Goal: Purchase product/service

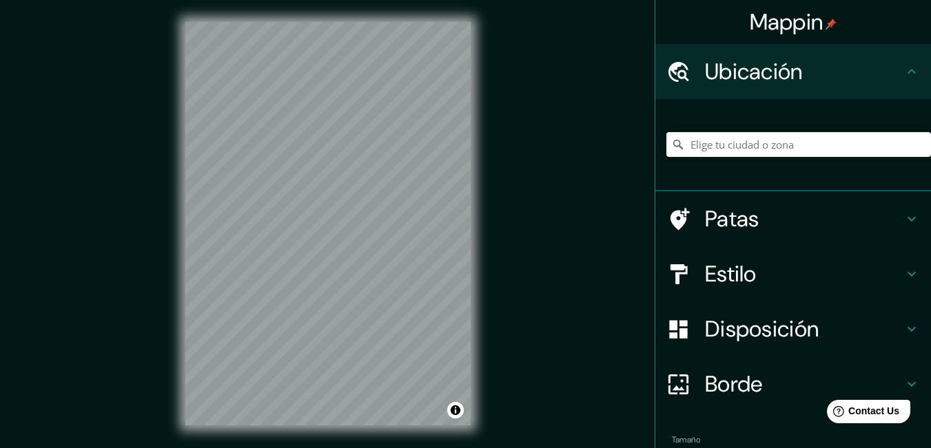
click at [759, 260] on h4 "Estilo" at bounding box center [804, 274] width 198 height 28
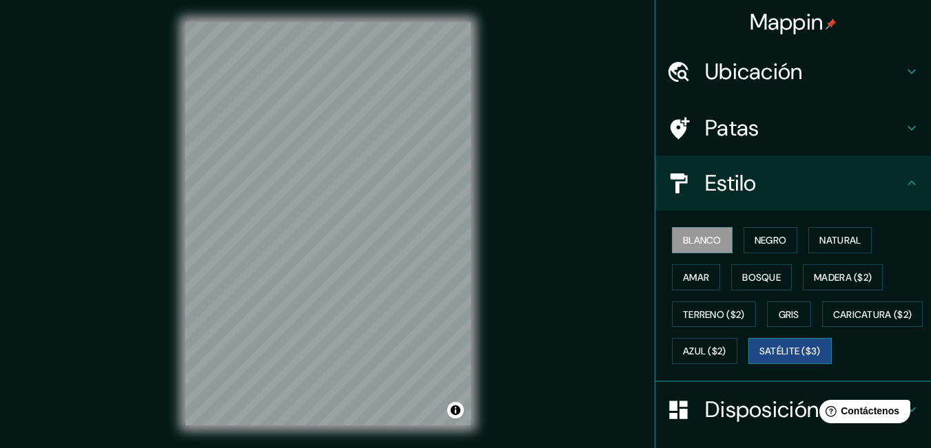
click at [759, 358] on font "Satélite ($3)" at bounding box center [789, 352] width 61 height 12
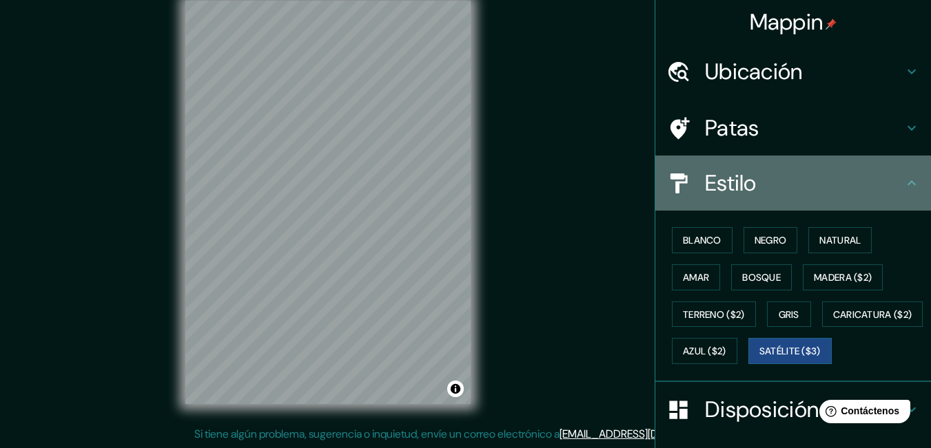
click at [721, 179] on font "Estilo" at bounding box center [731, 183] width 52 height 29
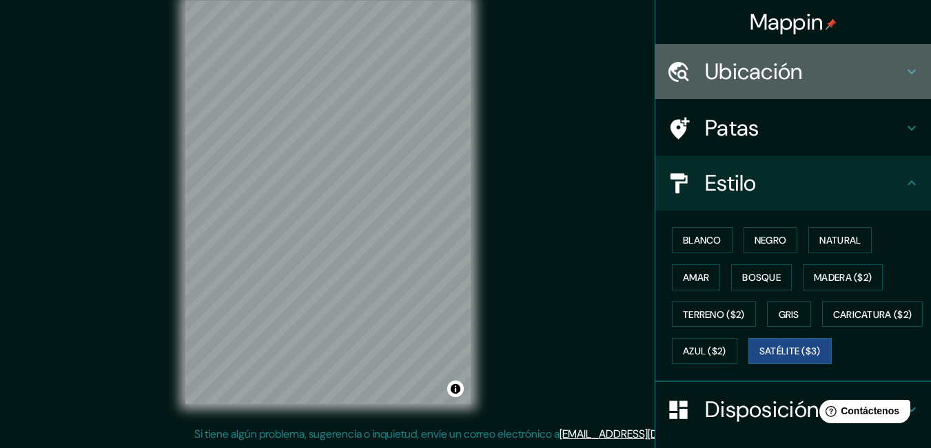
click at [753, 76] on font "Ubicación" at bounding box center [754, 71] width 98 height 29
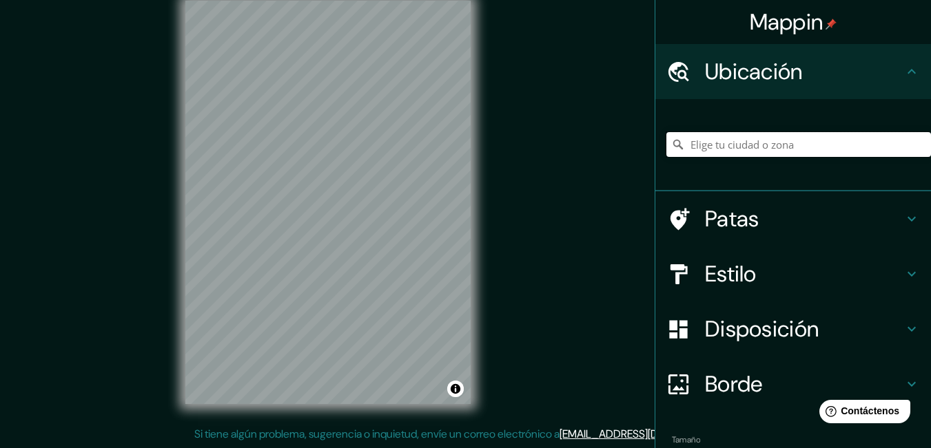
click at [746, 149] on input "Elige tu ciudad o zona" at bounding box center [798, 144] width 265 height 25
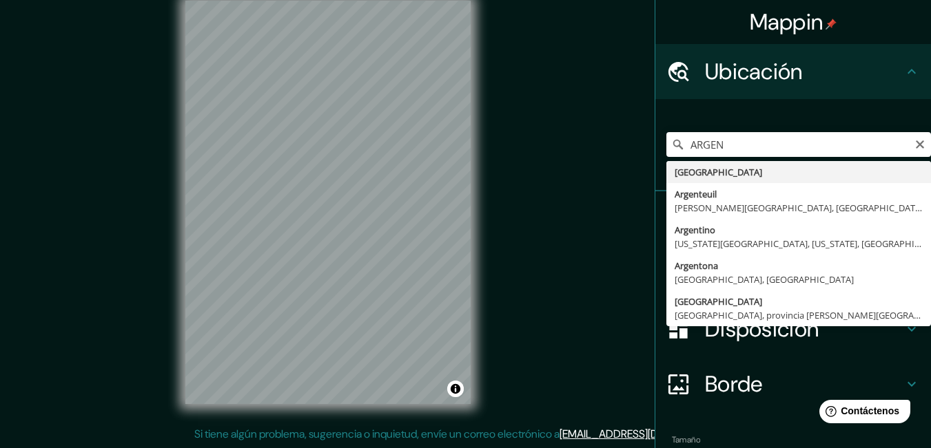
type input "[GEOGRAPHIC_DATA]"
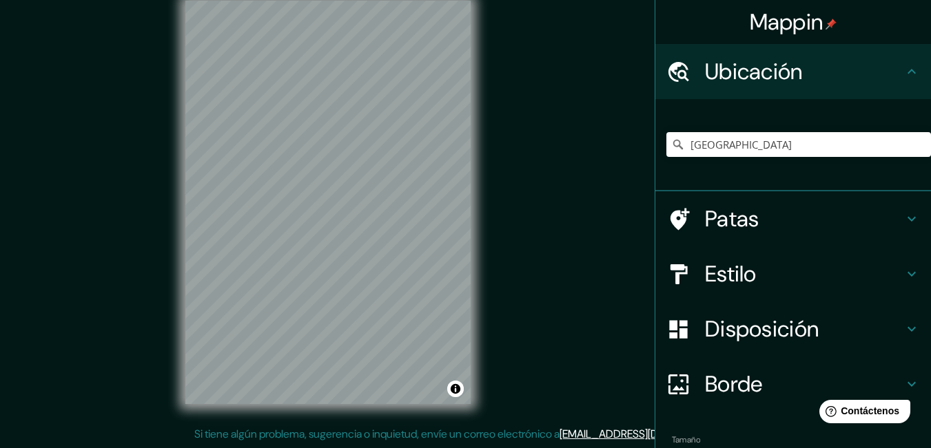
click at [820, 113] on div "[GEOGRAPHIC_DATA]" at bounding box center [798, 144] width 265 height 69
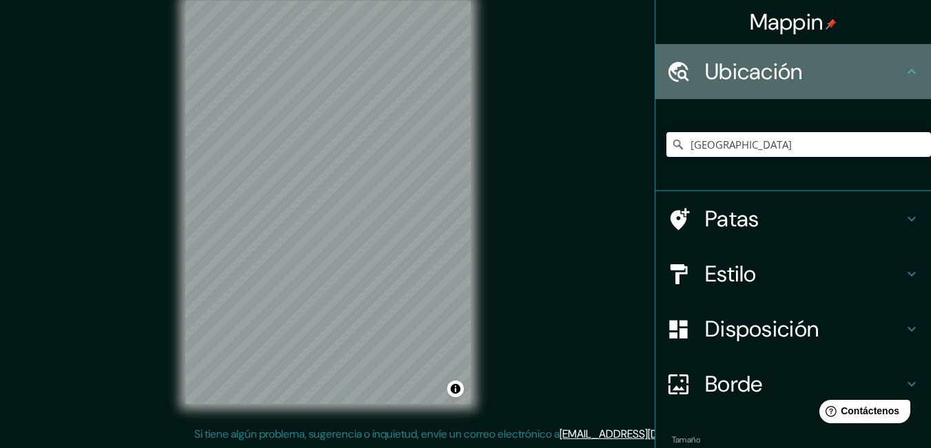
click at [903, 76] on icon at bounding box center [911, 71] width 17 height 17
click at [904, 66] on icon at bounding box center [911, 71] width 17 height 17
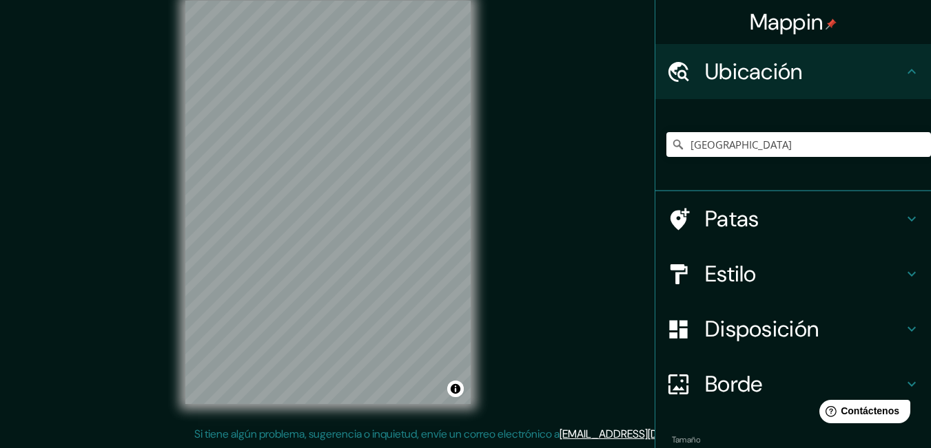
click at [841, 231] on h4 "Patas" at bounding box center [804, 219] width 198 height 28
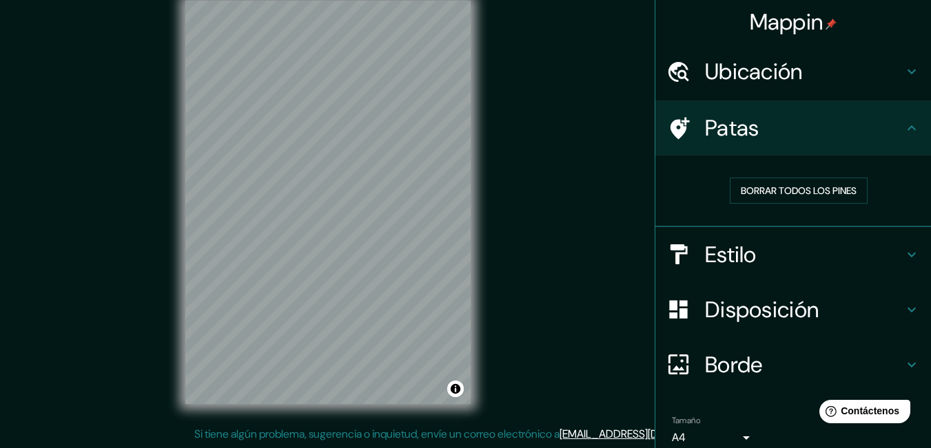
click at [863, 141] on h4 "Patas" at bounding box center [804, 128] width 198 height 28
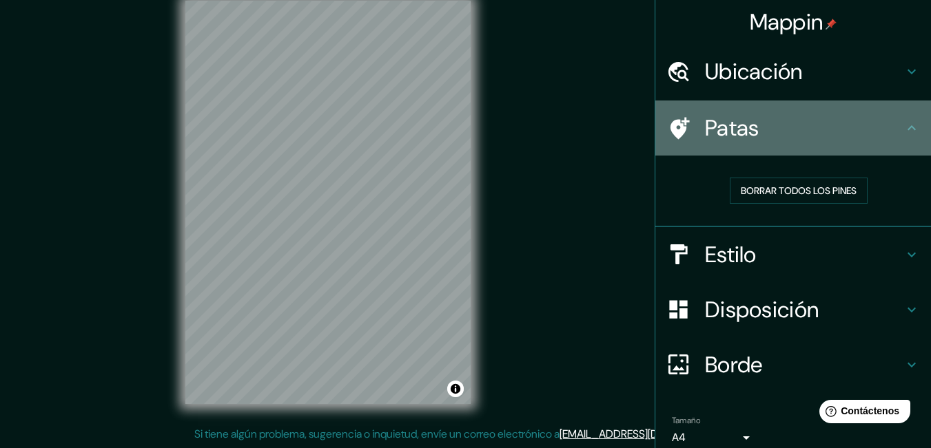
click at [903, 131] on icon at bounding box center [911, 128] width 17 height 17
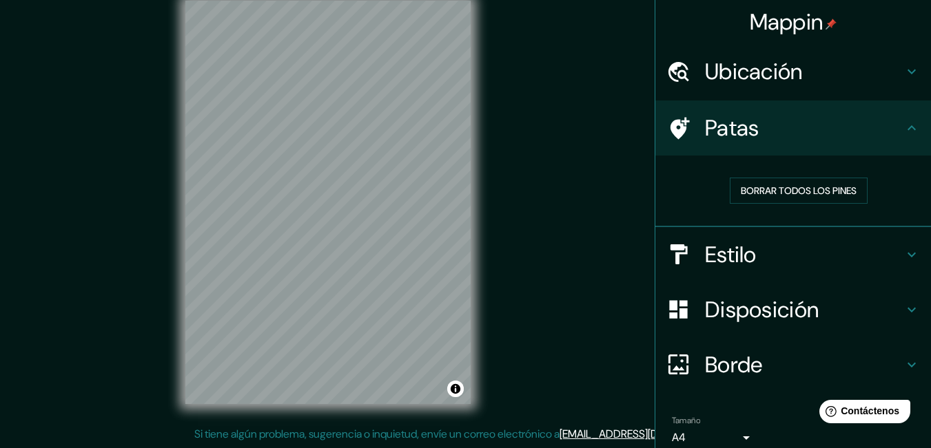
scroll to position [0, 0]
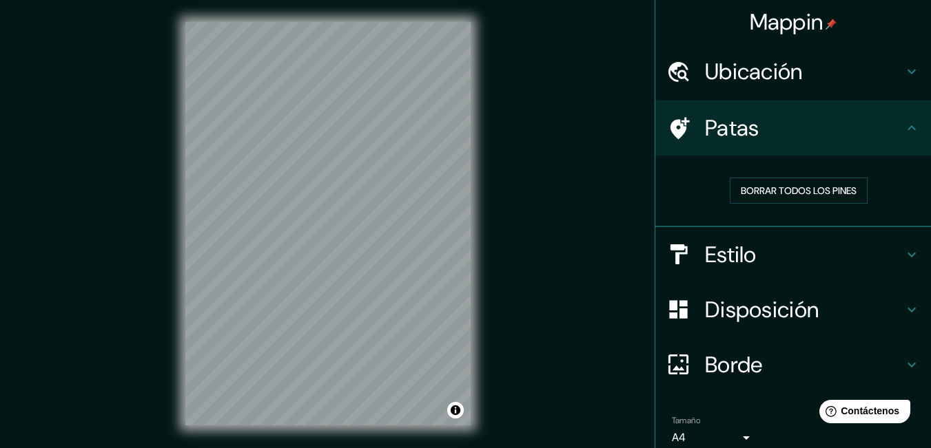
click at [742, 267] on font "Estilo" at bounding box center [731, 254] width 52 height 29
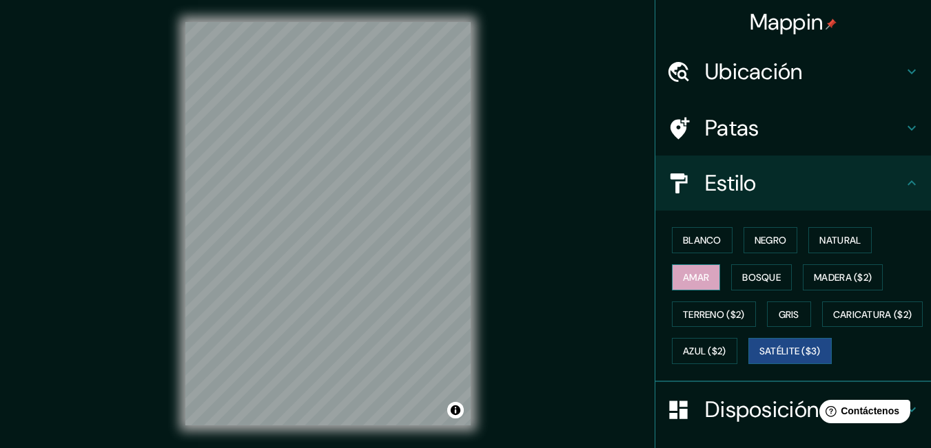
click at [698, 278] on font "Amar" at bounding box center [696, 277] width 26 height 12
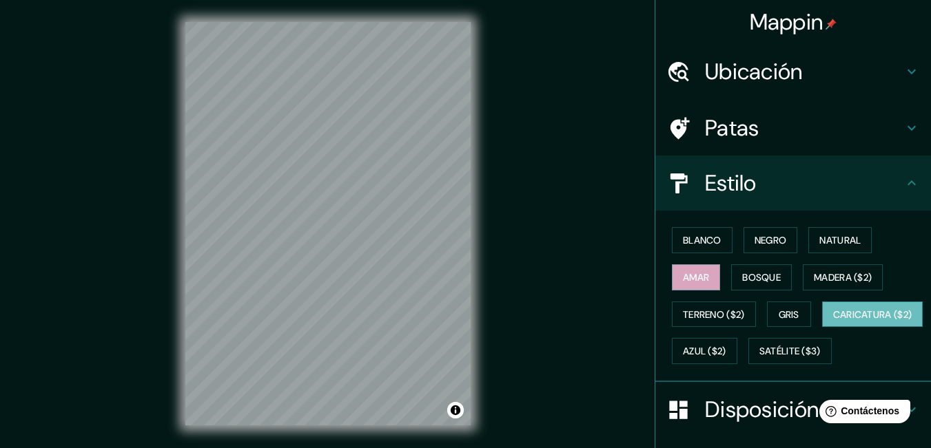
click at [833, 321] on font "Caricatura ($2)" at bounding box center [872, 315] width 79 height 12
click at [776, 302] on button "Gris" at bounding box center [789, 315] width 44 height 26
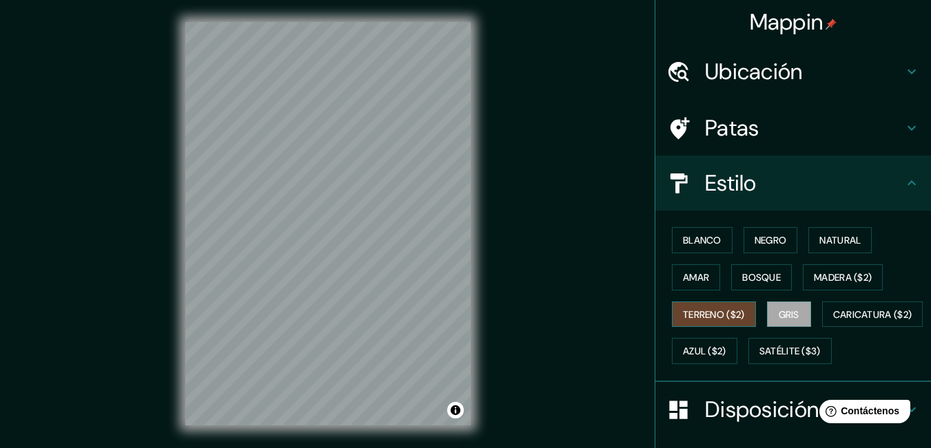
click at [739, 320] on button "Terreno ($2)" at bounding box center [714, 315] width 84 height 26
click at [758, 273] on font "Bosque" at bounding box center [761, 277] width 39 height 12
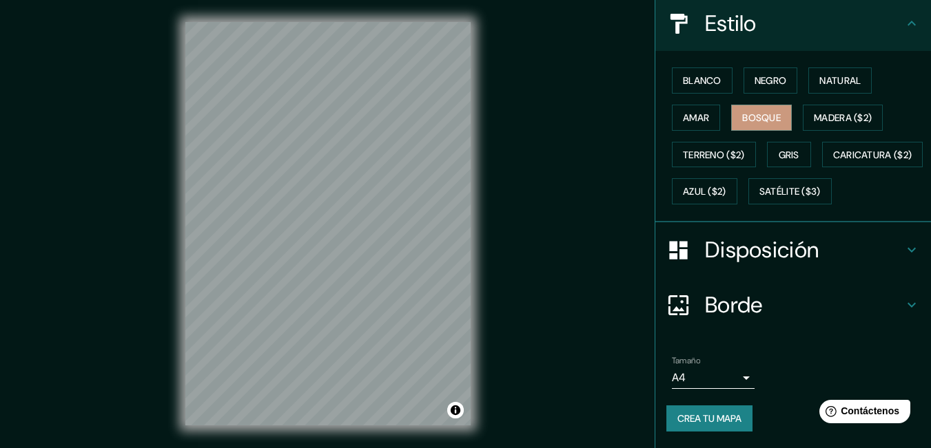
scroll to position [21, 0]
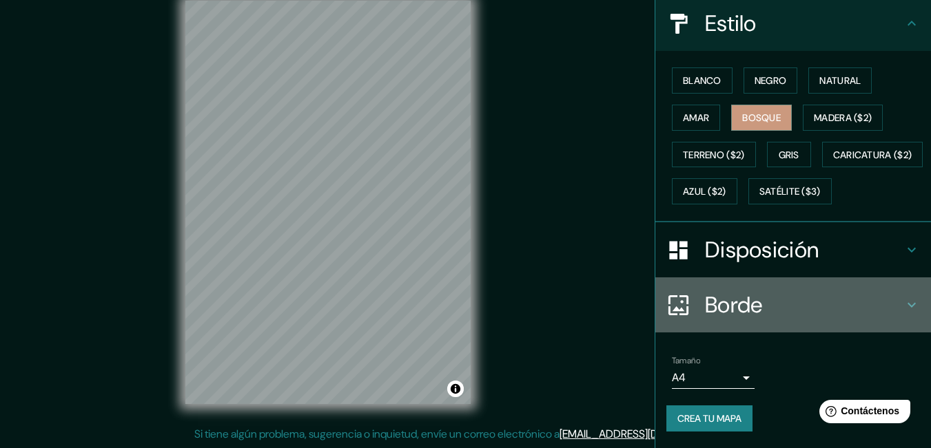
click at [740, 307] on font "Borde" at bounding box center [734, 305] width 58 height 29
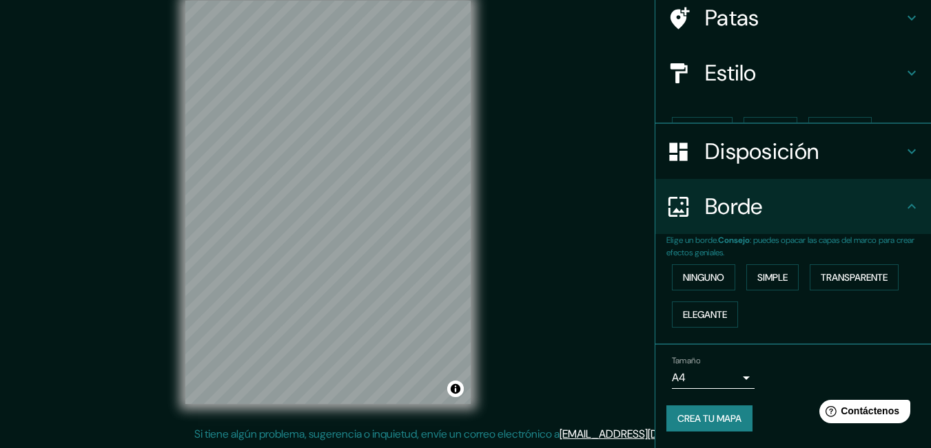
scroll to position [87, 0]
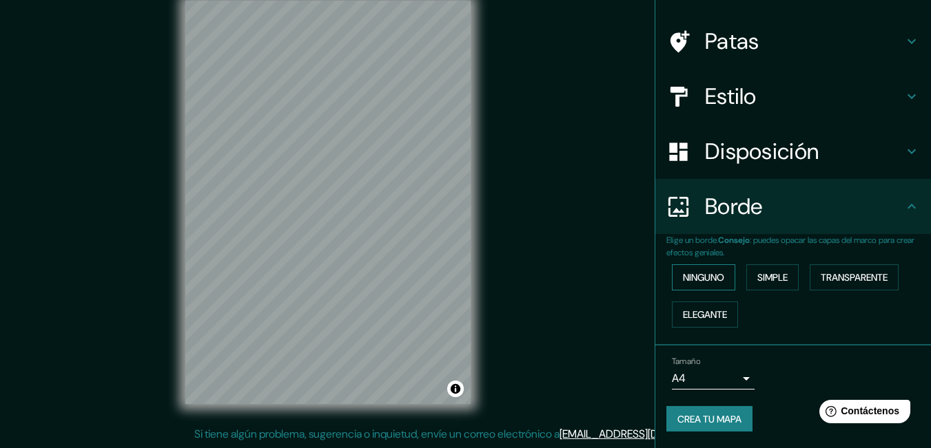
click at [710, 283] on font "Ninguno" at bounding box center [703, 277] width 41 height 12
click at [774, 273] on font "Simple" at bounding box center [772, 277] width 30 height 12
click at [820, 269] on font "Transparente" at bounding box center [853, 278] width 67 height 18
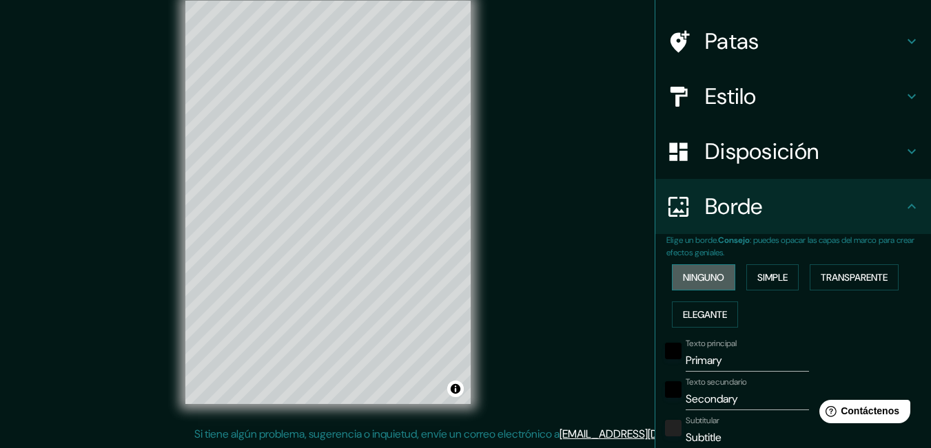
click at [707, 282] on font "Ninguno" at bounding box center [703, 277] width 41 height 12
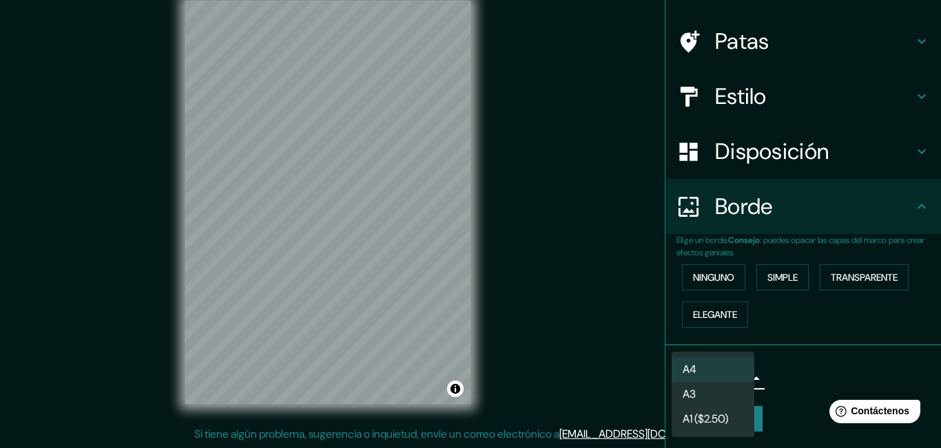
click at [727, 377] on body "Mappin Ubicación [GEOGRAPHIC_DATA] Patas Estilo Disposición Borde Elige un bord…" at bounding box center [470, 203] width 941 height 448
click at [720, 402] on li "A3" at bounding box center [713, 395] width 83 height 25
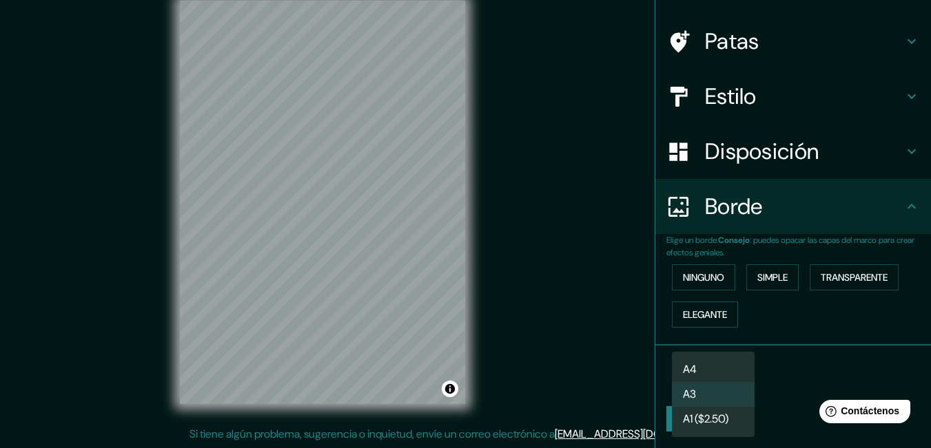
click at [732, 373] on body "Mappin Ubicación [GEOGRAPHIC_DATA] Patas Estilo Disposición Borde Elige un bord…" at bounding box center [465, 203] width 931 height 448
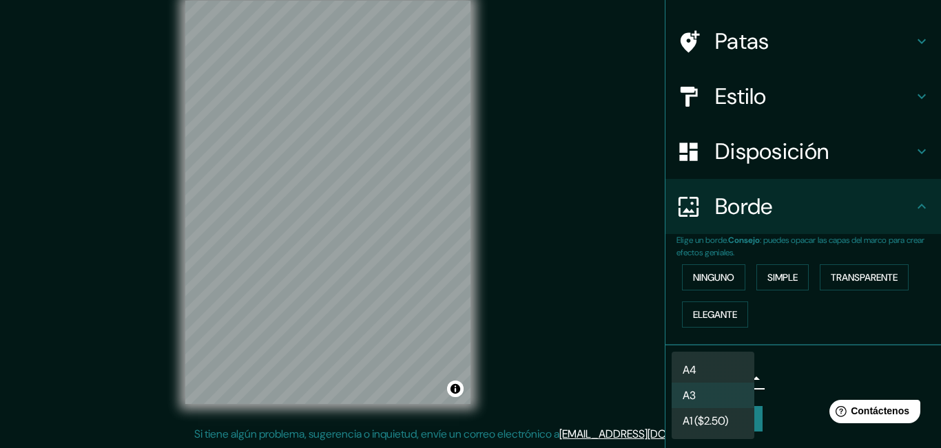
click at [725, 398] on li "A3" at bounding box center [713, 395] width 83 height 25
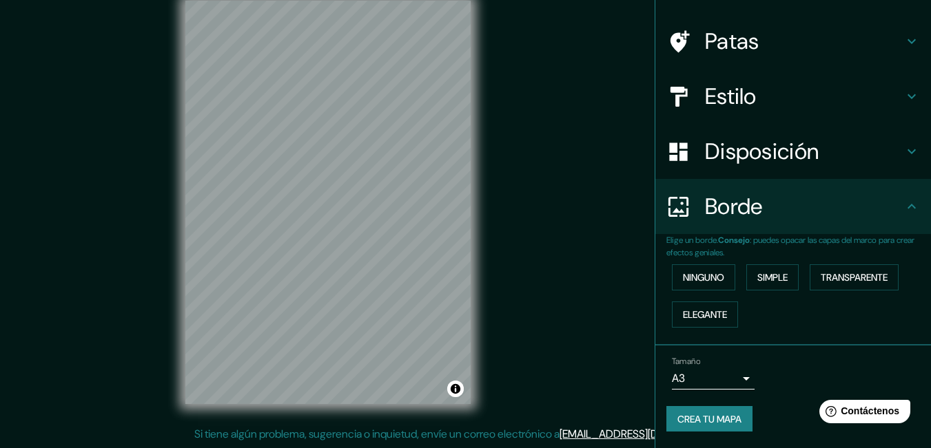
click at [852, 207] on h4 "Borde" at bounding box center [804, 207] width 198 height 28
click at [892, 208] on h4 "Borde" at bounding box center [804, 207] width 198 height 28
click at [858, 141] on h4 "Disposición" at bounding box center [804, 152] width 198 height 28
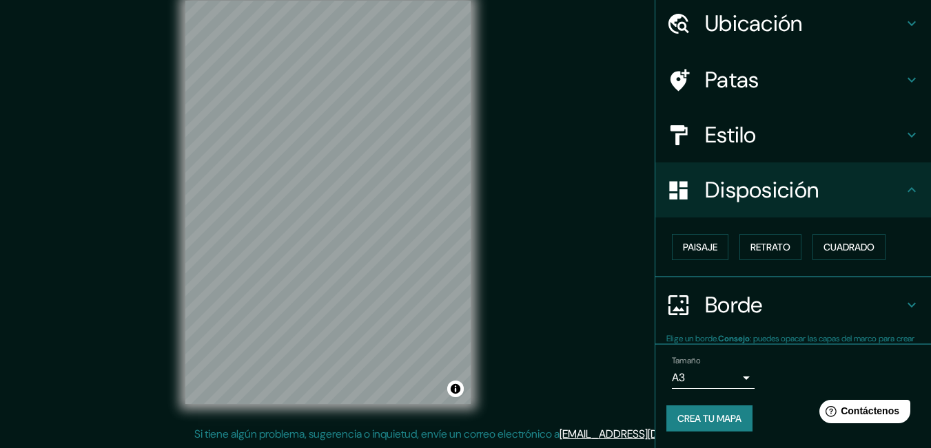
scroll to position [48, 0]
click at [847, 251] on font "Cuadrado" at bounding box center [848, 247] width 51 height 12
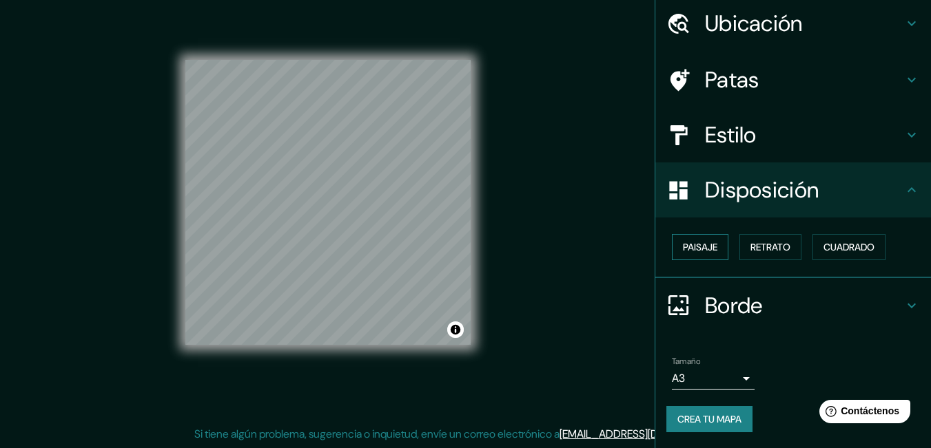
click at [712, 249] on button "Paisaje" at bounding box center [700, 247] width 56 height 26
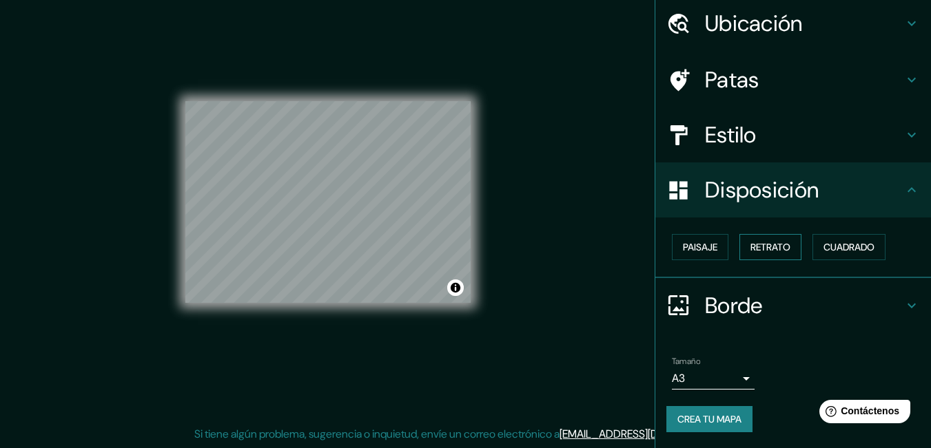
click at [783, 248] on font "Retrato" at bounding box center [770, 247] width 40 height 12
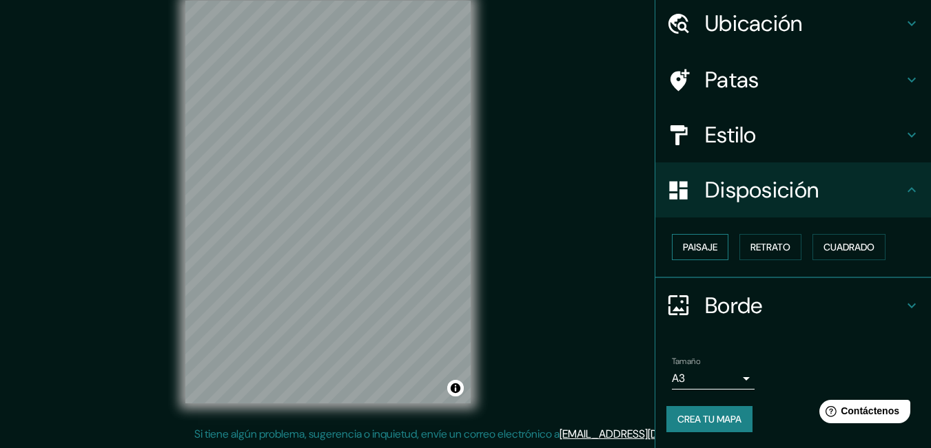
click at [701, 246] on font "Paisaje" at bounding box center [700, 247] width 34 height 12
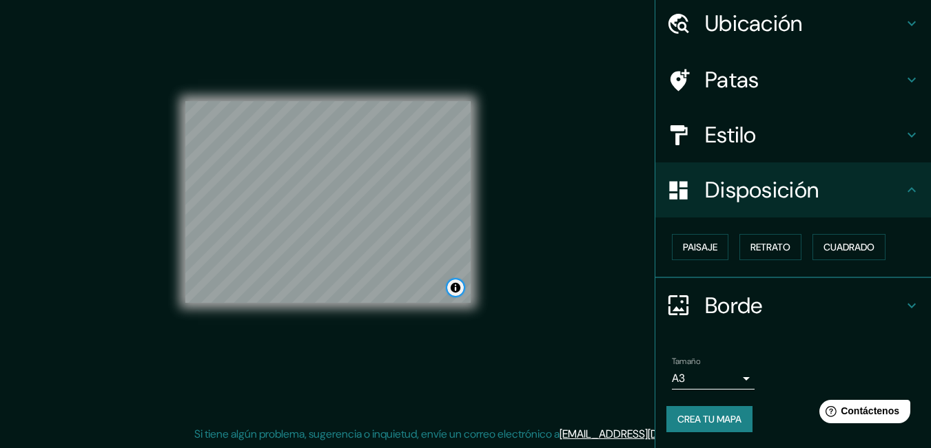
click at [455, 289] on button "Activar o desactivar atribución" at bounding box center [455, 288] width 17 height 17
click at [562, 274] on div "Mappin Ubicación [GEOGRAPHIC_DATA] Patas Estilo Disposición Paisaje Retrato Cua…" at bounding box center [465, 214] width 931 height 470
click at [480, 331] on div "© Mapbox © OpenStreetMap Mejorar este mapa" at bounding box center [327, 203] width 329 height 448
click at [455, 290] on button "Activar o desactivar atribución" at bounding box center [455, 288] width 17 height 17
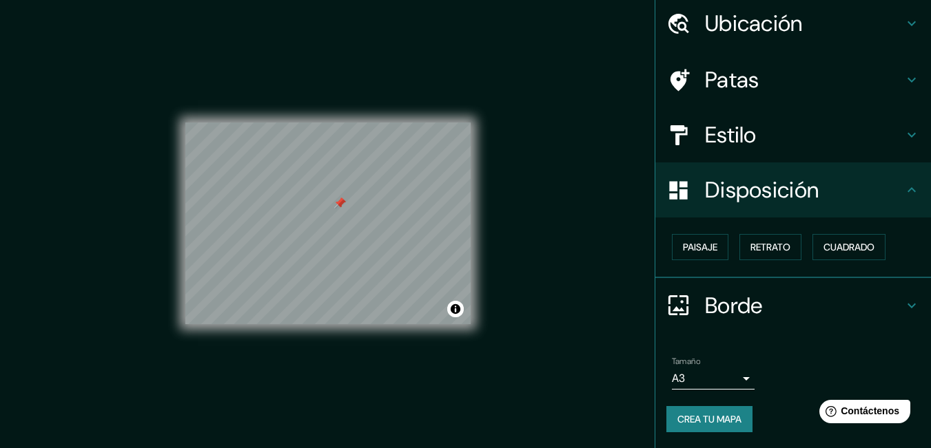
click at [539, 215] on div "Mappin Ubicación [GEOGRAPHIC_DATA] Patas Estilo Disposición Paisaje Retrato Cua…" at bounding box center [465, 235] width 931 height 470
drag, startPoint x: 357, startPoint y: 211, endPoint x: 393, endPoint y: 220, distance: 37.1
click at [393, 220] on div at bounding box center [396, 218] width 11 height 11
click at [555, 212] on div "Mappin Ubicación [GEOGRAPHIC_DATA] Patas Estilo Disposición Paisaje Retrato Cua…" at bounding box center [465, 235] width 931 height 470
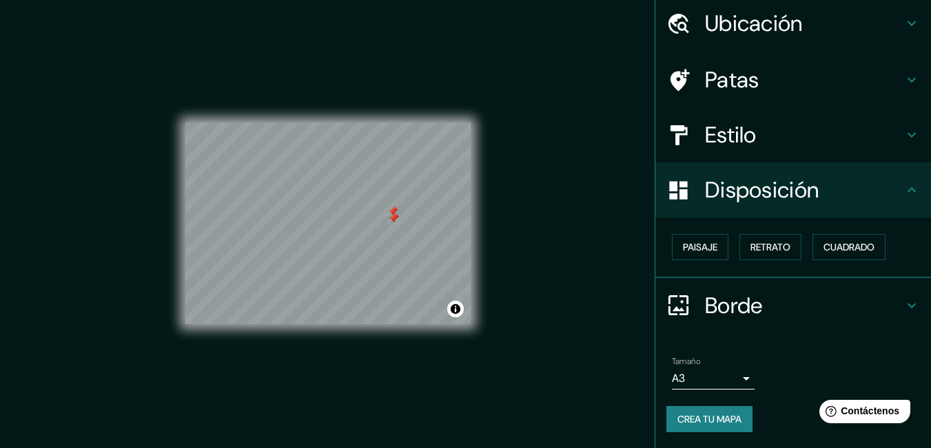
click at [555, 212] on div "Mappin Ubicación [GEOGRAPHIC_DATA] Patas Estilo Disposición Paisaje Retrato Cua…" at bounding box center [465, 235] width 931 height 470
drag, startPoint x: 504, startPoint y: 337, endPoint x: 502, endPoint y: 269, distance: 68.3
click at [506, 337] on div "Mappin Ubicación [GEOGRAPHIC_DATA] Patas Estilo Disposición Paisaje Retrato Cua…" at bounding box center [465, 235] width 931 height 470
drag, startPoint x: 395, startPoint y: 214, endPoint x: 369, endPoint y: 227, distance: 29.9
click at [369, 227] on div at bounding box center [370, 223] width 11 height 11
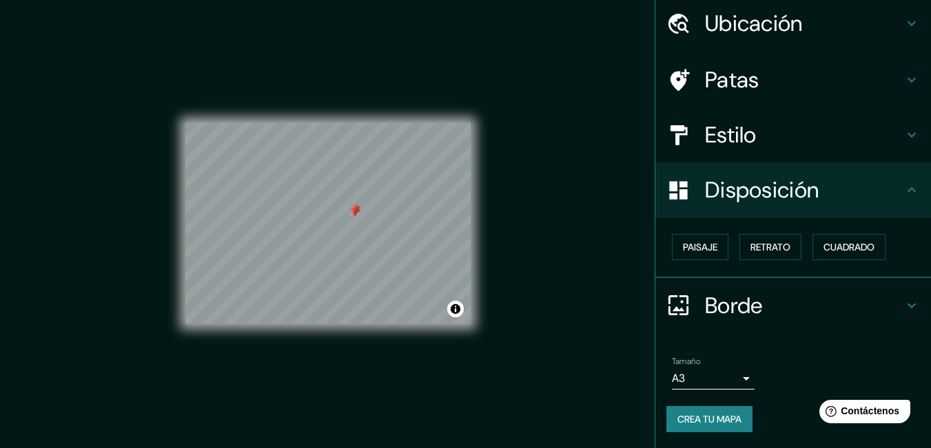
click at [354, 213] on div at bounding box center [354, 209] width 11 height 11
click at [351, 213] on div at bounding box center [354, 212] width 11 height 11
click at [354, 214] on div at bounding box center [354, 212] width 11 height 11
click at [354, 210] on div at bounding box center [354, 212] width 11 height 11
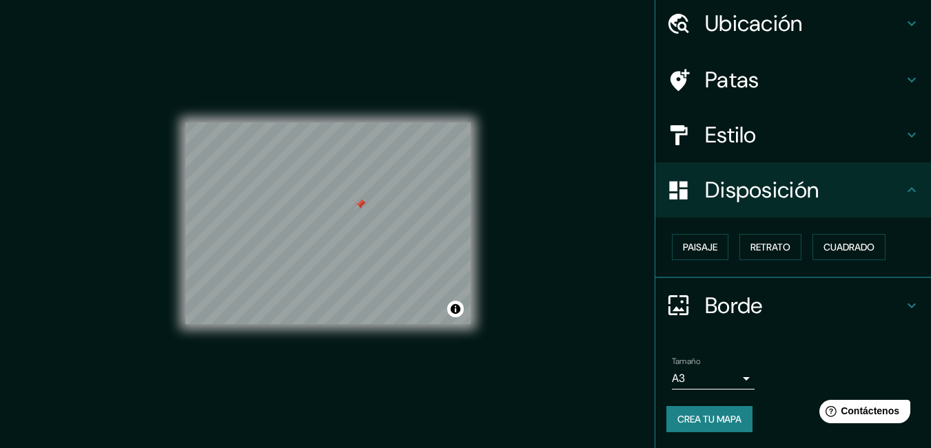
click at [360, 205] on div at bounding box center [360, 204] width 11 height 11
click at [532, 221] on div "Mappin Ubicación [GEOGRAPHIC_DATA] Patas Estilo Disposición Paisaje Retrato Cua…" at bounding box center [465, 235] width 931 height 470
click at [525, 168] on div "Mappin Ubicación [GEOGRAPHIC_DATA] Patas Estilo Disposición Paisaje Retrato Cua…" at bounding box center [465, 235] width 931 height 470
click at [676, 237] on button "Paisaje" at bounding box center [700, 247] width 56 height 26
click at [765, 241] on font "Retrato" at bounding box center [770, 247] width 40 height 12
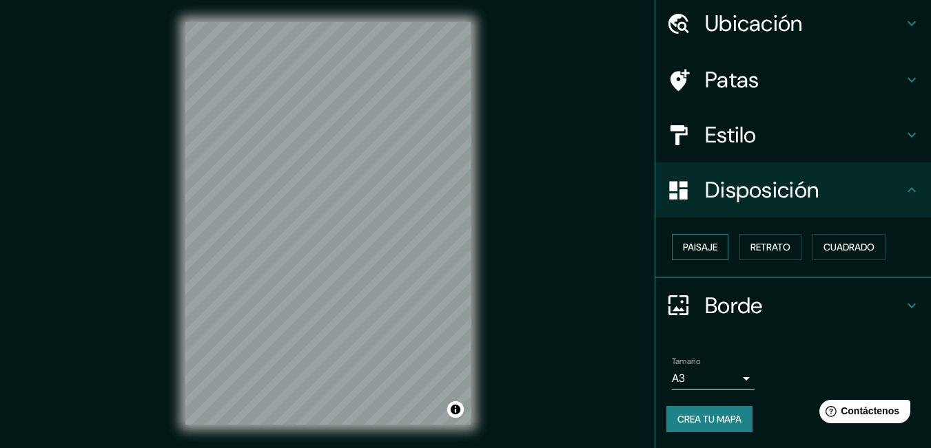
click at [688, 245] on font "Paisaje" at bounding box center [700, 247] width 34 height 12
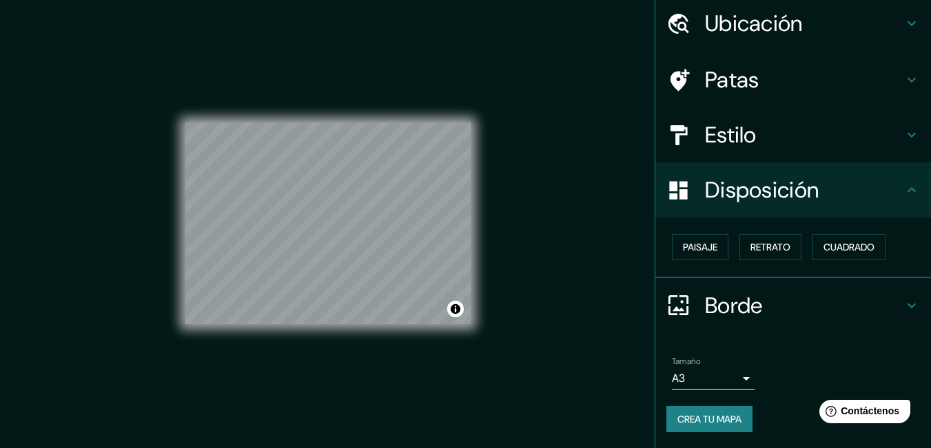
click at [827, 189] on h4 "Disposición" at bounding box center [804, 190] width 198 height 28
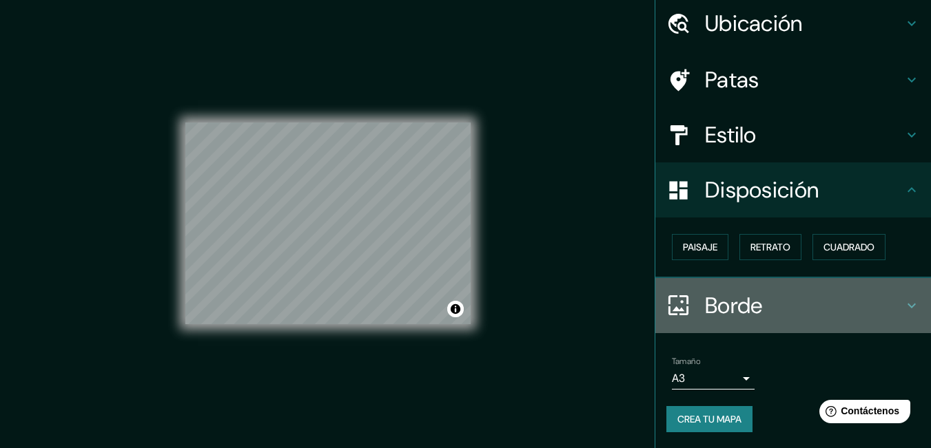
click at [769, 303] on h4 "Borde" at bounding box center [804, 306] width 198 height 28
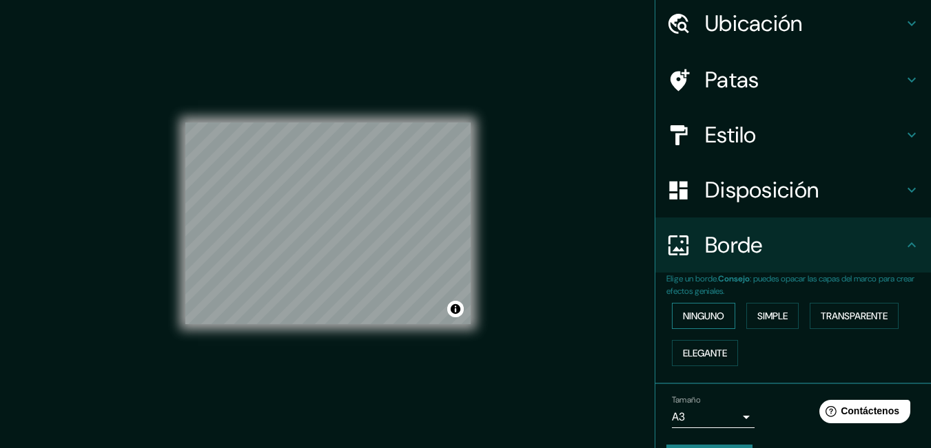
click at [717, 313] on button "Ninguno" at bounding box center [703, 316] width 63 height 26
click at [688, 309] on font "Ninguno" at bounding box center [703, 316] width 41 height 18
click at [783, 311] on button "Simple" at bounding box center [772, 316] width 52 height 26
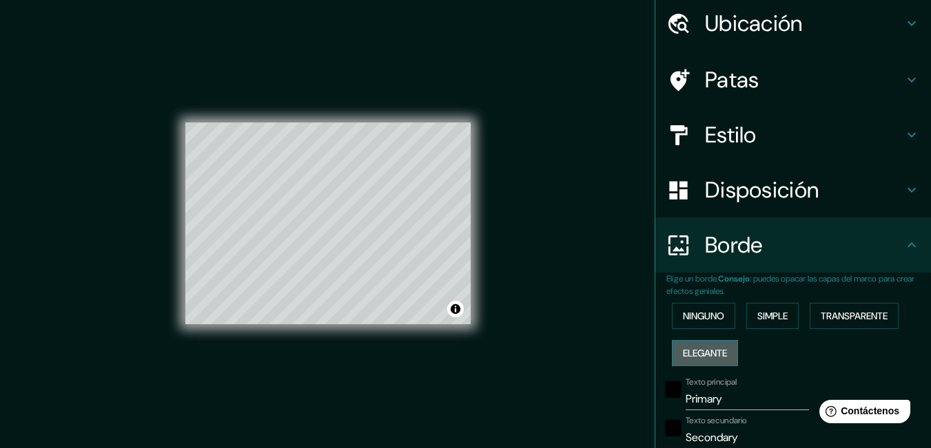
click at [714, 359] on font "Elegante" at bounding box center [705, 353] width 44 height 12
click at [696, 320] on font "Ninguno" at bounding box center [703, 316] width 41 height 12
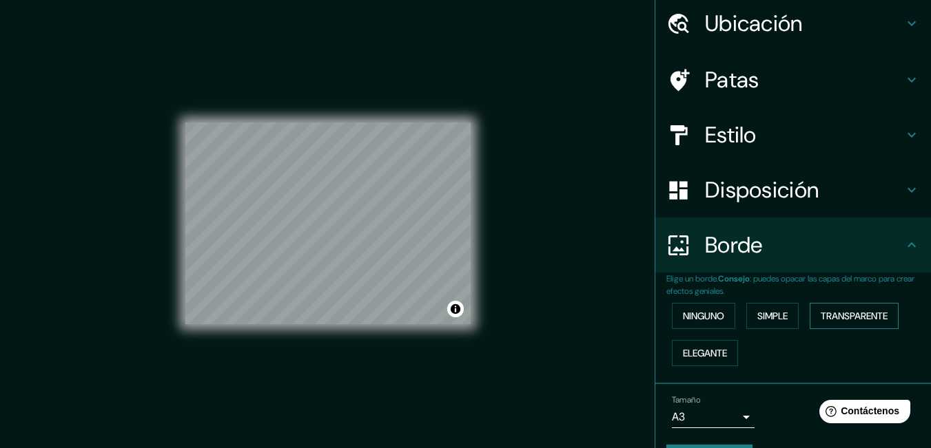
click at [843, 317] on font "Transparente" at bounding box center [853, 316] width 67 height 12
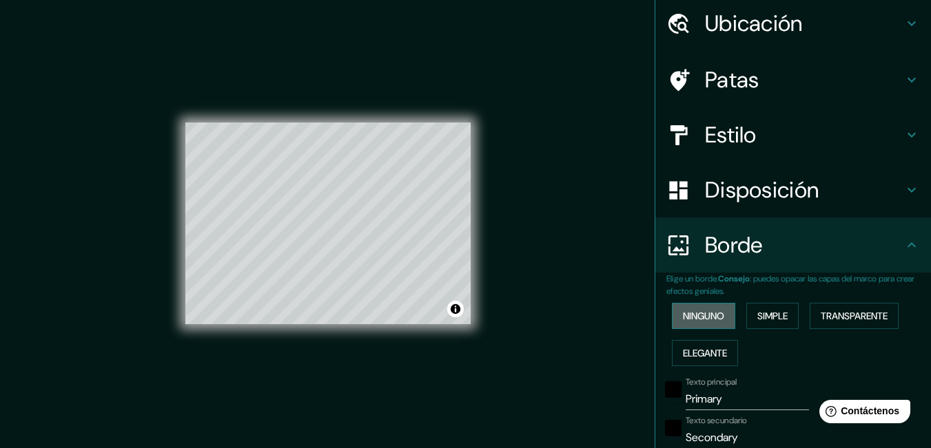
click at [692, 312] on font "Ninguno" at bounding box center [703, 316] width 41 height 12
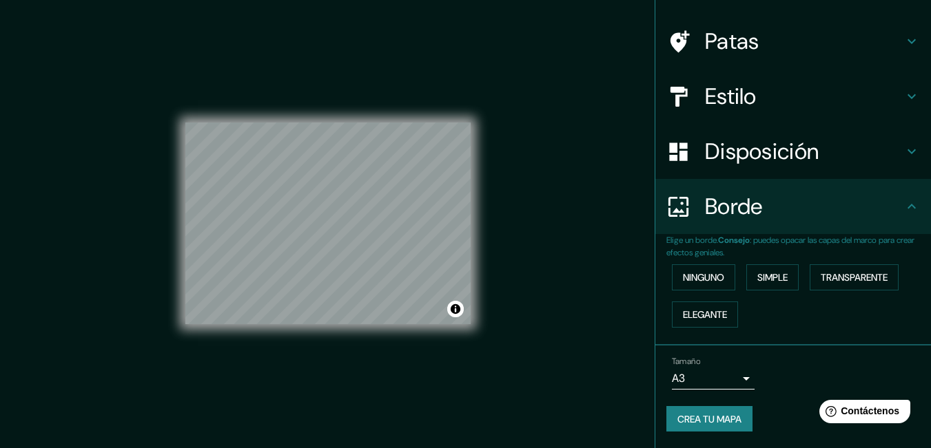
scroll to position [21, 0]
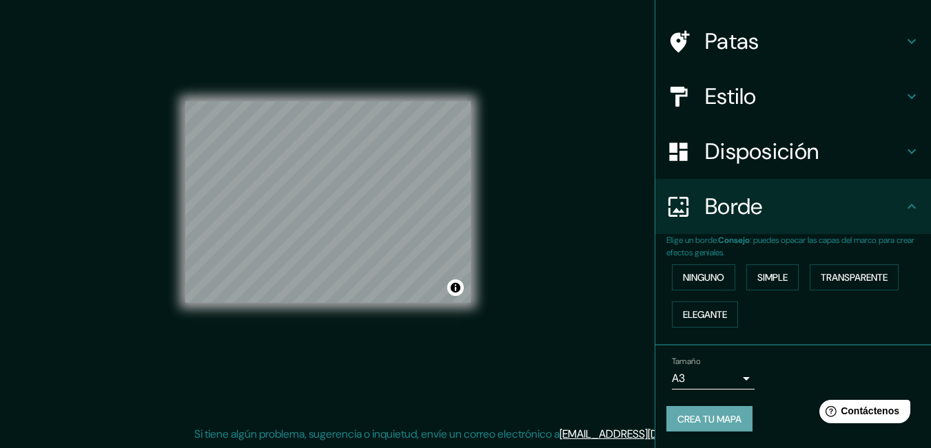
click at [716, 420] on font "Crea tu mapa" at bounding box center [709, 419] width 64 height 12
click at [497, 200] on div "Mappin Ubicación [GEOGRAPHIC_DATA] Patas Estilo Disposición Borde Elige un bord…" at bounding box center [465, 214] width 931 height 470
drag, startPoint x: 457, startPoint y: 293, endPoint x: 466, endPoint y: 333, distance: 41.5
click at [466, 340] on div "© Mapbox © OpenStreetMap Mejorar este mapa" at bounding box center [327, 203] width 285 height 404
click at [460, 284] on button "Activar o desactivar atribución" at bounding box center [455, 288] width 17 height 17
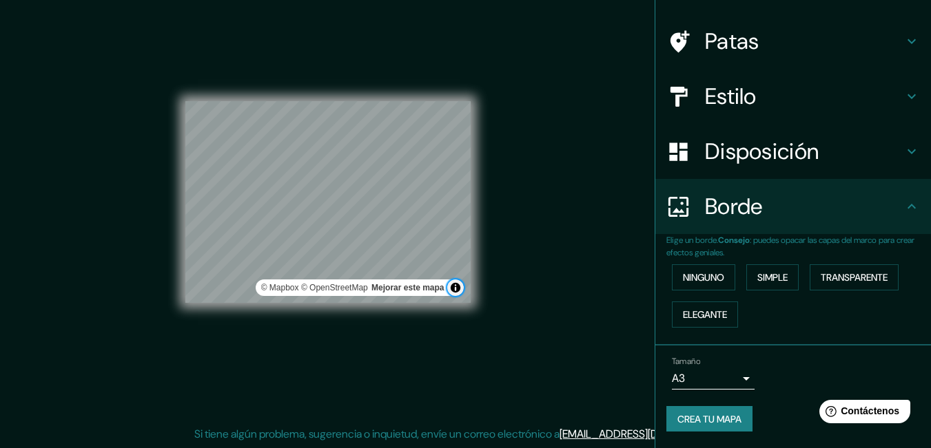
click at [460, 289] on button "Activar o desactivar atribución" at bounding box center [455, 288] width 17 height 17
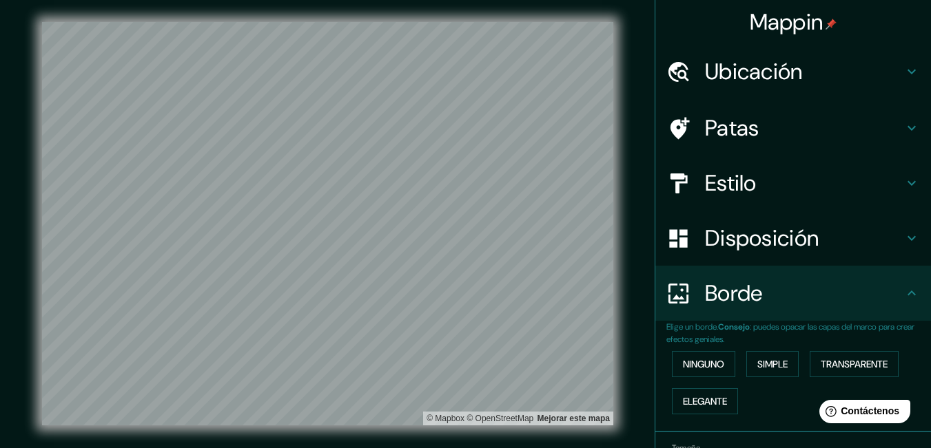
scroll to position [87, 0]
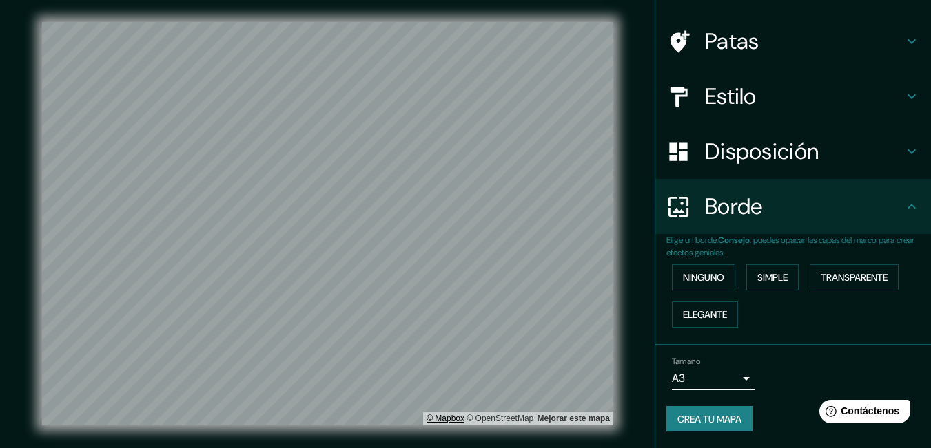
click at [451, 421] on font "© Mapbox" at bounding box center [445, 419] width 38 height 10
click at [496, 420] on font "© OpenStreetMap" at bounding box center [499, 419] width 67 height 10
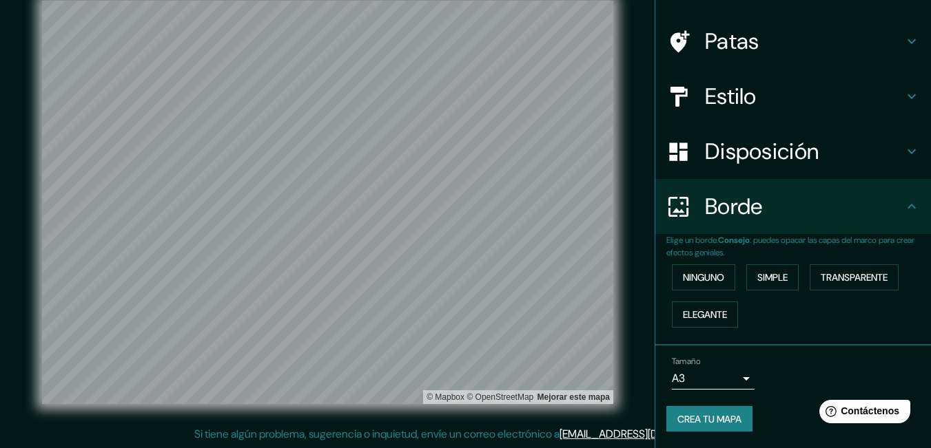
scroll to position [0, 0]
